Goal: Find specific page/section: Find specific page/section

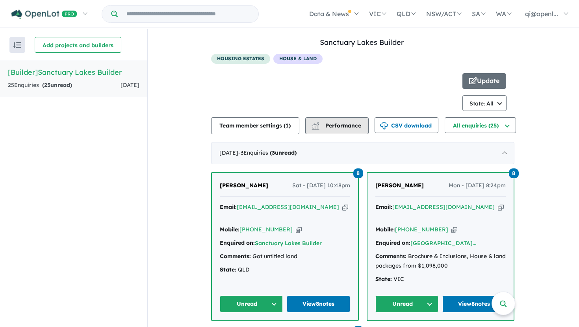
click at [351, 128] on span "Performance" at bounding box center [337, 125] width 48 height 7
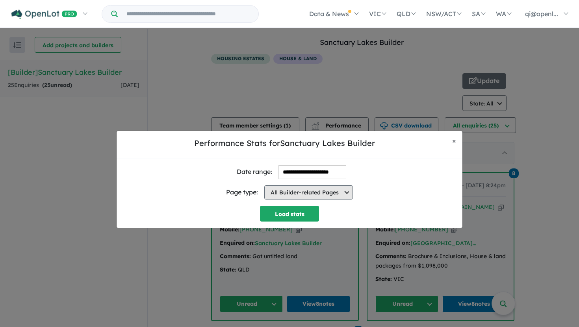
click at [340, 189] on button "All Builder-related Pages" at bounding box center [308, 192] width 89 height 14
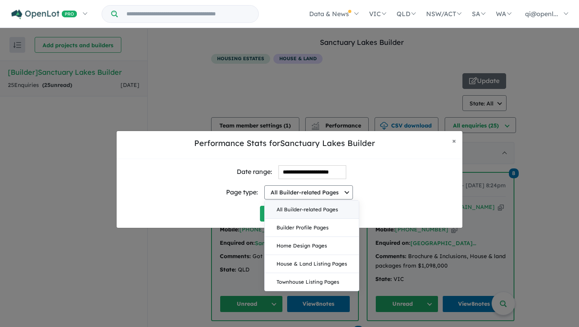
click at [360, 180] on div "Page type: All Builder-related Pages All Builder-related Pages Builder Profile …" at bounding box center [289, 192] width 333 height 27
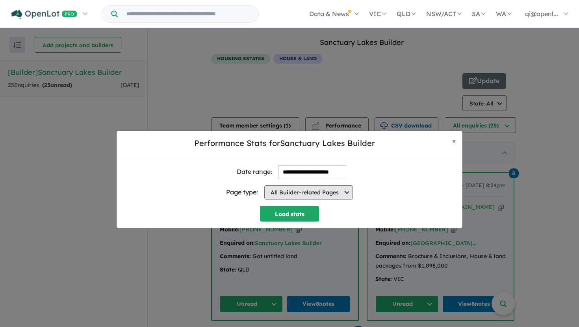
click at [350, 189] on button "All Builder-related Pages" at bounding box center [308, 192] width 89 height 14
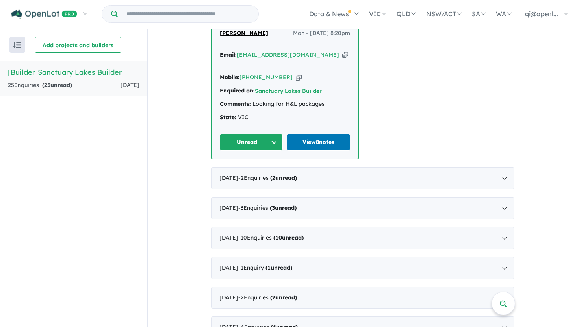
scroll to position [1, 0]
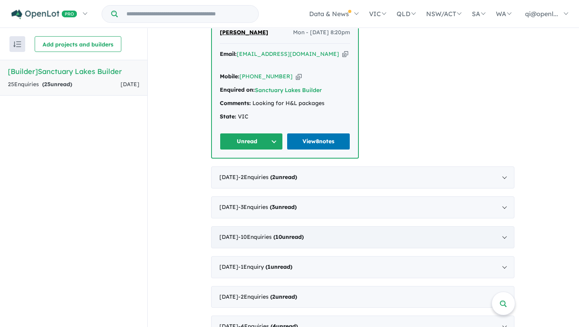
click at [273, 233] on span "- 10 Enquir ies ( 10 unread)" at bounding box center [270, 236] width 65 height 7
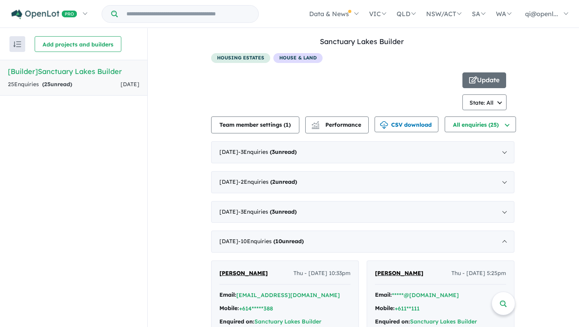
scroll to position [0, 0]
